Goal: Information Seeking & Learning: Understand process/instructions

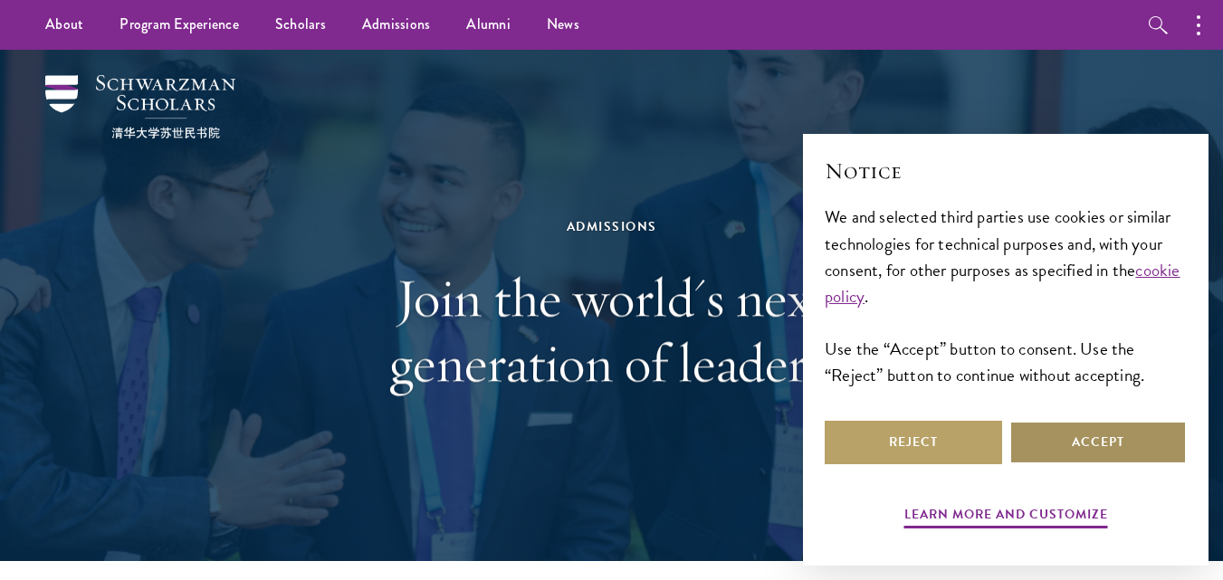
click at [1076, 453] on button "Accept" at bounding box center [1097, 442] width 177 height 43
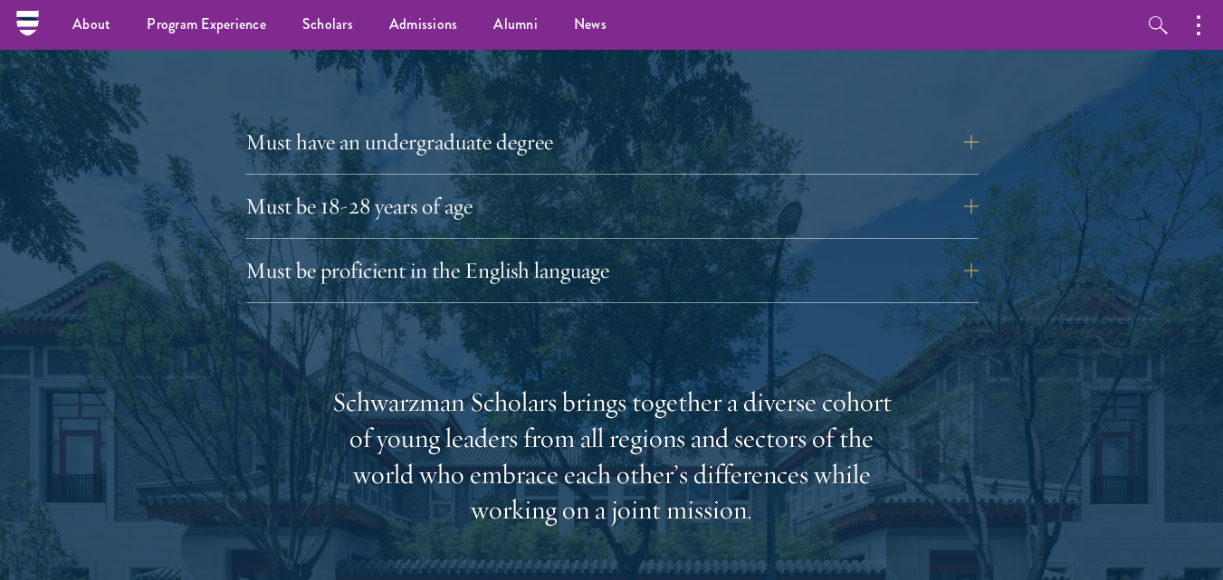
scroll to position [2516, 0]
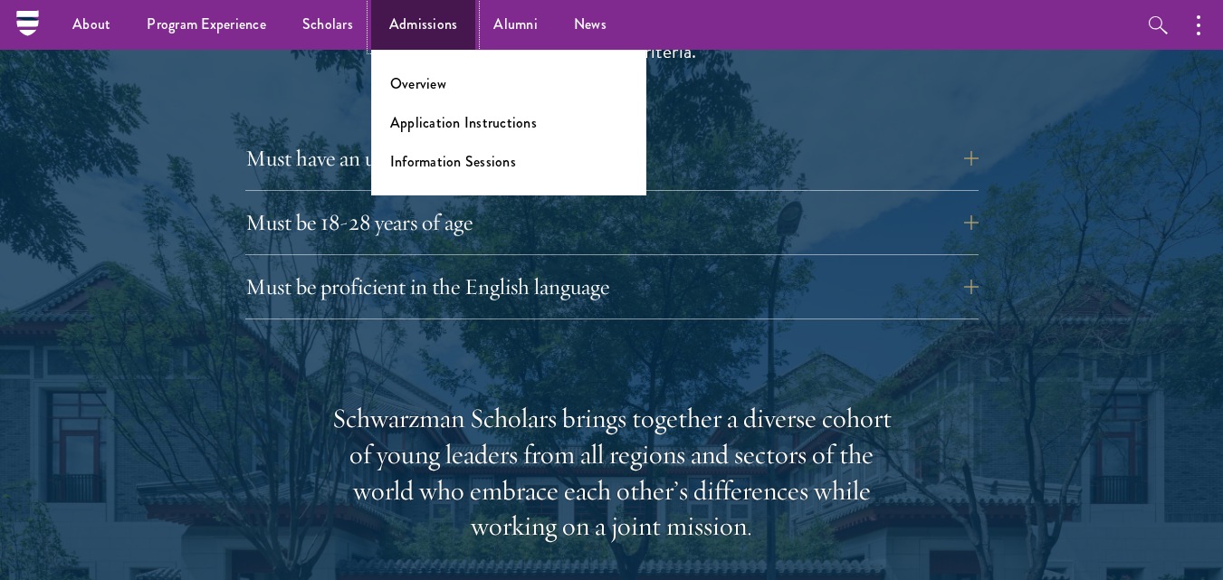
click at [432, 24] on link "Admissions" at bounding box center [423, 25] width 105 height 50
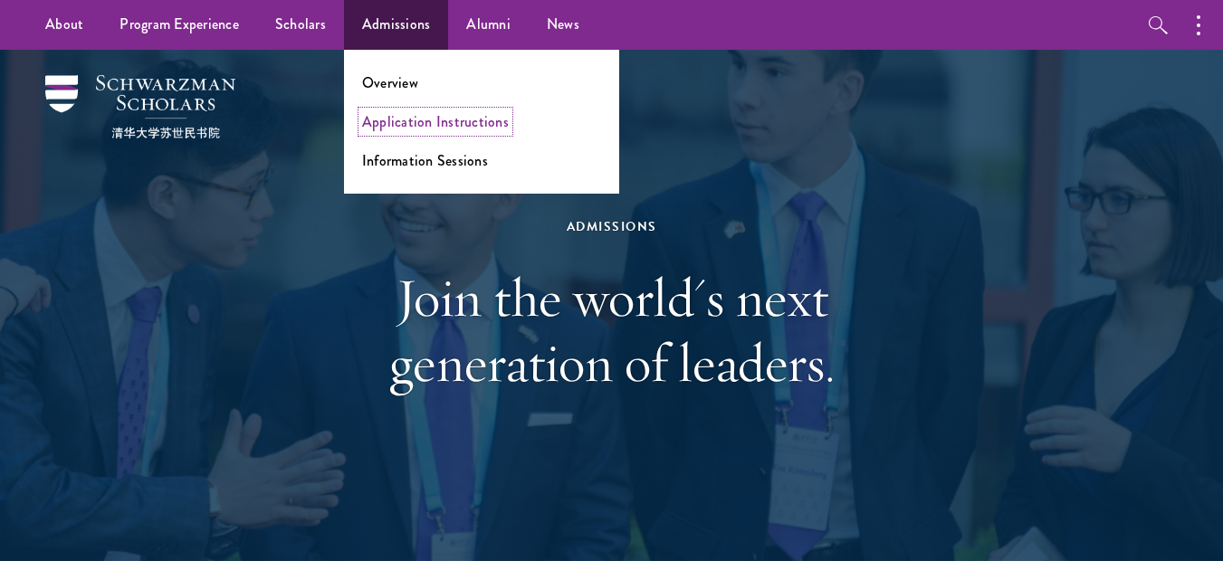
click at [409, 121] on link "Application Instructions" at bounding box center [435, 121] width 147 height 21
